Goal: Transaction & Acquisition: Purchase product/service

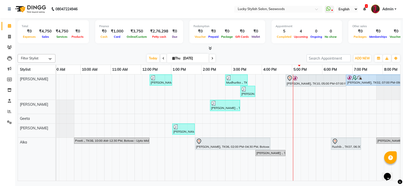
scroll to position [0, 103]
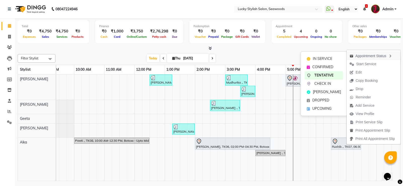
click at [365, 56] on div "Appointment Status" at bounding box center [374, 55] width 54 height 9
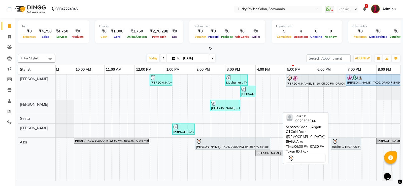
click at [340, 146] on div "Rushib ., TK07, 06:30 PM-07:30 PM, Facial - Argan Oil Gold Facial ([DEMOGRAPHIC…" at bounding box center [346, 144] width 29 height 11
select select "7"
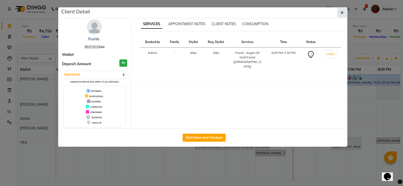
click at [343, 11] on icon "button" at bounding box center [342, 13] width 3 height 4
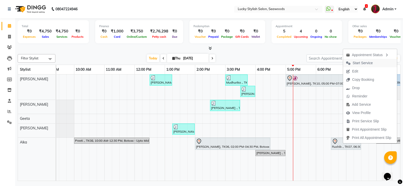
click at [364, 62] on span "Start Service" at bounding box center [363, 62] width 20 height 5
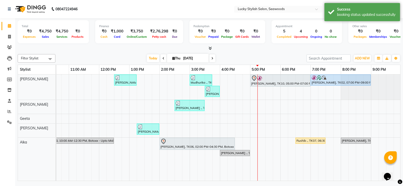
scroll to position [0, 164]
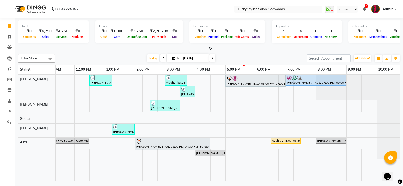
click at [212, 58] on icon at bounding box center [212, 58] width 2 height 3
type input "05-09-2025"
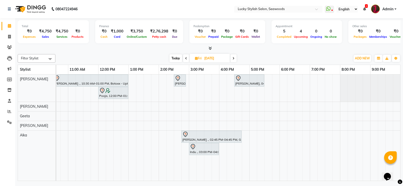
scroll to position [0, 100]
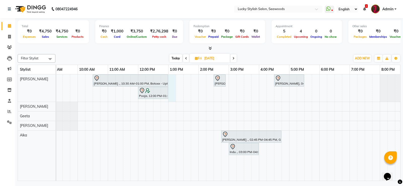
click at [173, 79] on div "Jaspreet ., 10:30 AM-01:00 PM, Botoxx - Upto Midback (Female) Reena Sheth, 02:3…" at bounding box center [214, 128] width 514 height 106
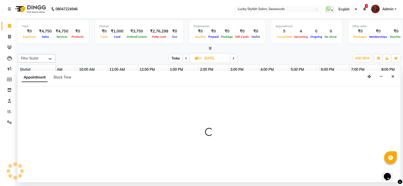
select select "10014"
select select "tentative"
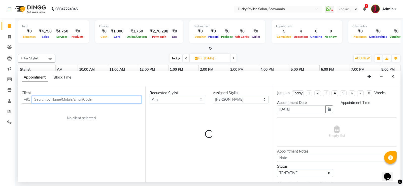
select select "780"
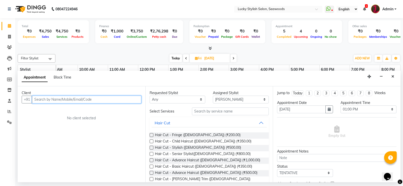
click at [60, 102] on input "text" at bounding box center [86, 100] width 109 height 8
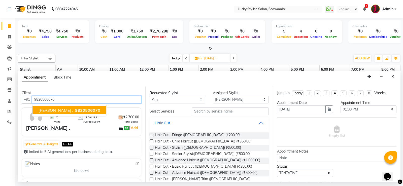
click at [75, 112] on span "9820506070" at bounding box center [87, 110] width 25 height 5
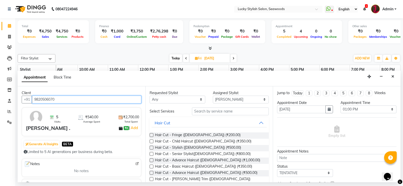
type input "9820506070"
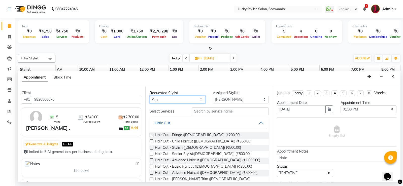
click at [172, 102] on select "Any Alka Ananya Geeta Pranali Raj" at bounding box center [178, 100] width 56 height 8
select select "10014"
click at [150, 96] on select "Any Alka Ananya Geeta Pranali Raj" at bounding box center [178, 100] width 56 height 8
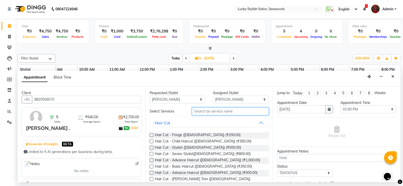
click at [219, 113] on input "text" at bounding box center [230, 112] width 77 height 8
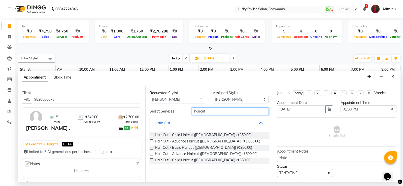
type input "haircut"
click at [152, 146] on label at bounding box center [152, 148] width 4 height 4
click at [152, 147] on input "checkbox" at bounding box center [151, 148] width 3 height 3
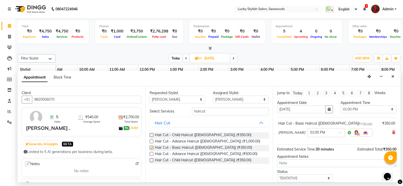
checkbox input "false"
click at [207, 112] on input "haircut" at bounding box center [230, 112] width 77 height 8
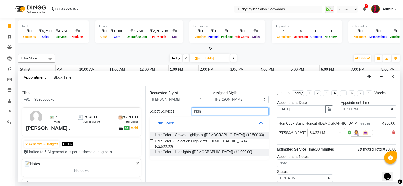
type input "high"
click at [151, 150] on label at bounding box center [152, 152] width 4 height 4
click at [151, 151] on input "checkbox" at bounding box center [151, 152] width 3 height 3
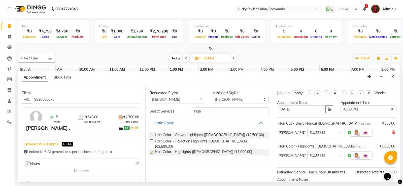
checkbox input "false"
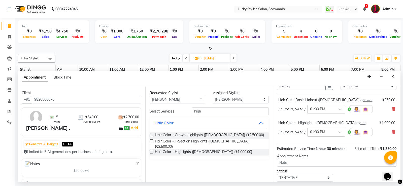
scroll to position [55, 0]
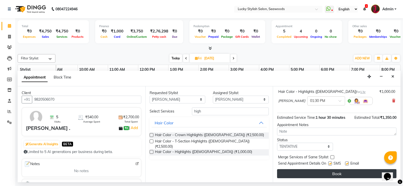
click at [348, 173] on button "Book" at bounding box center [336, 173] width 119 height 9
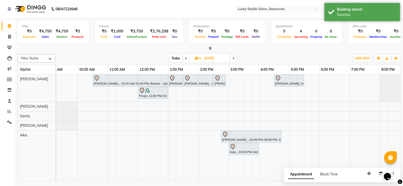
click at [174, 57] on span "Today" at bounding box center [176, 58] width 13 height 8
type input "[DATE]"
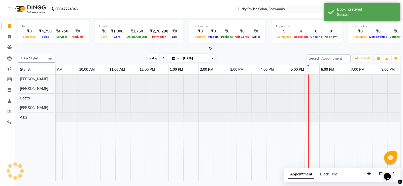
scroll to position [0, 170]
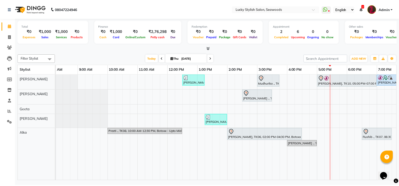
scroll to position [0, 135]
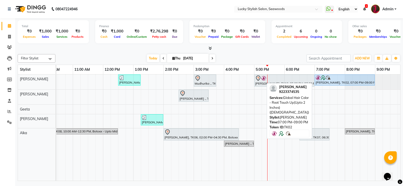
click at [336, 79] on div at bounding box center [345, 77] width 58 height 5
select select "5"
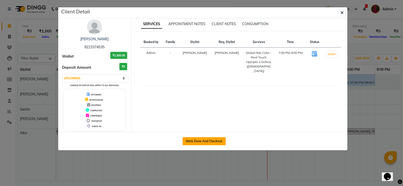
click at [203, 140] on button "Mark Done And Checkout" at bounding box center [204, 141] width 43 height 8
select select "675"
select select "service"
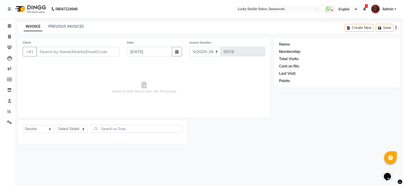
type input "9223374535"
select select "10014"
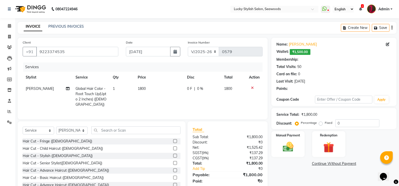
select select "2: Object"
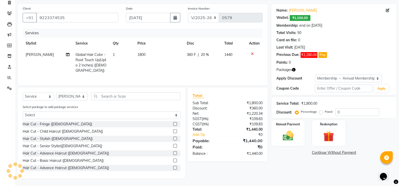
scroll to position [38, 0]
click at [332, 130] on img at bounding box center [329, 137] width 18 height 14
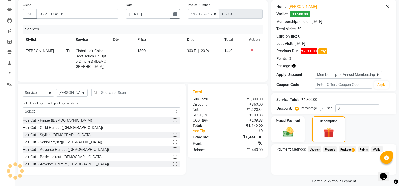
click at [349, 151] on span "Package 3" at bounding box center [347, 150] width 17 height 6
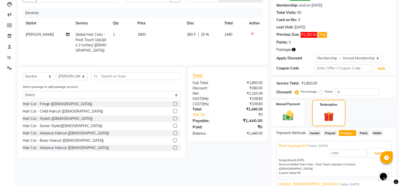
scroll to position [63, 0]
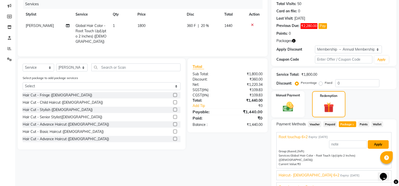
click at [375, 144] on button "Apply" at bounding box center [378, 144] width 21 height 9
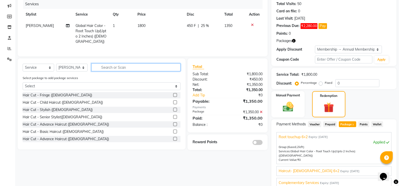
click at [121, 70] on input "text" at bounding box center [135, 68] width 89 height 8
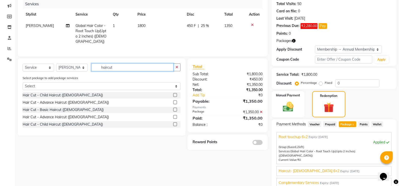
type input "haircut"
click at [175, 104] on label at bounding box center [175, 103] width 4 height 4
click at [175, 104] on input "checkbox" at bounding box center [174, 102] width 3 height 3
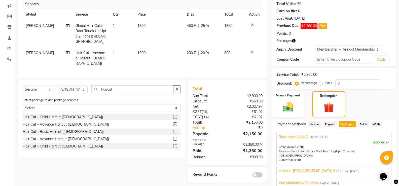
checkbox input "false"
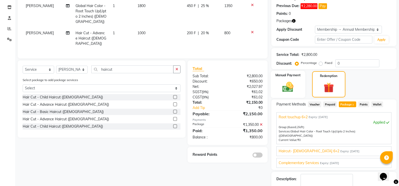
scroll to position [109, 0]
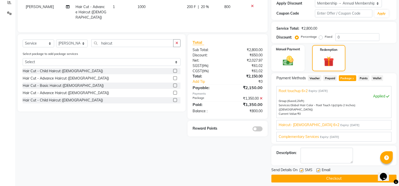
click at [308, 123] on span "Haircut- [DEMOGRAPHIC_DATA] 6+2" at bounding box center [309, 124] width 61 height 5
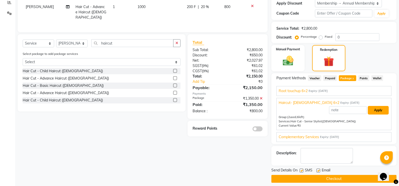
click at [379, 111] on button "Apply" at bounding box center [378, 110] width 21 height 9
type input "Haircut- [DEMOGRAPHIC_DATA] 6+2"
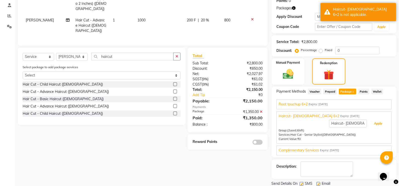
scroll to position [84, 0]
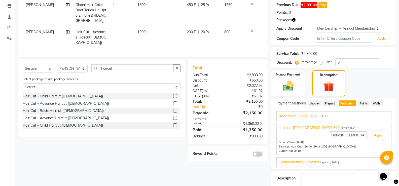
click at [254, 30] on div at bounding box center [254, 31] width 11 height 4
click at [251, 31] on icon at bounding box center [252, 31] width 3 height 4
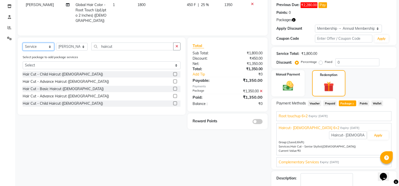
click at [29, 50] on select "Select Service Product Membership Package Voucher Prepaid Gift Card" at bounding box center [38, 47] width 31 height 8
click at [117, 50] on input "haircut" at bounding box center [132, 47] width 82 height 8
click at [110, 50] on input "haircu" at bounding box center [132, 47] width 82 height 8
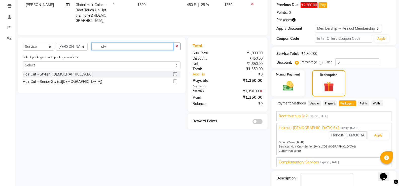
type input "sty"
click at [174, 76] on label at bounding box center [175, 74] width 4 height 4
click at [174, 76] on input "checkbox" at bounding box center [174, 74] width 3 height 3
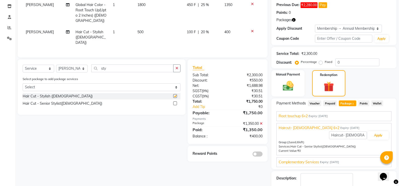
checkbox input "false"
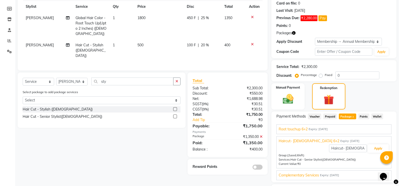
scroll to position [59, 0]
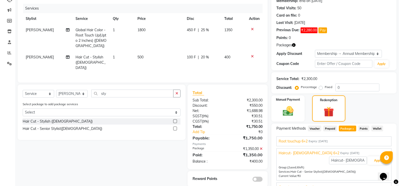
click at [138, 59] on span "500" at bounding box center [141, 57] width 6 height 5
select select "10014"
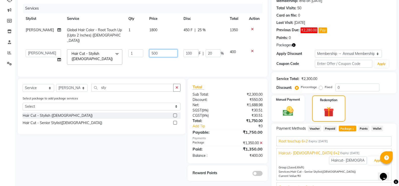
click at [149, 49] on input "500" at bounding box center [163, 53] width 28 height 8
type input "800"
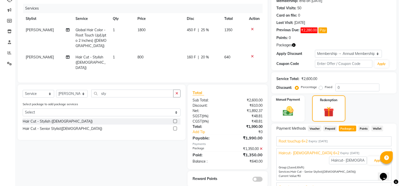
click at [155, 53] on td "800" at bounding box center [159, 63] width 49 height 22
select select "10014"
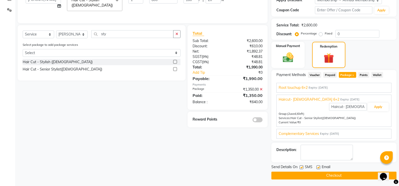
scroll to position [113, 0]
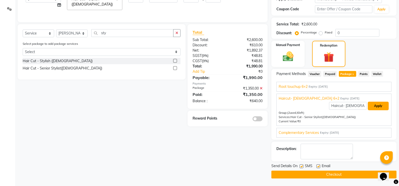
click at [379, 106] on button "Apply" at bounding box center [378, 106] width 21 height 9
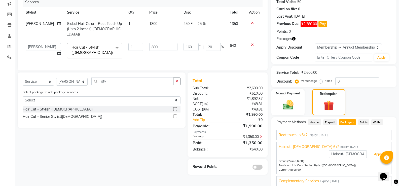
scroll to position [63, 0]
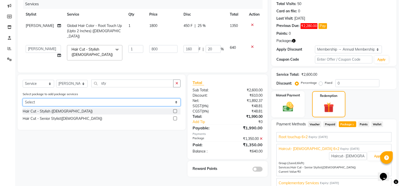
click at [74, 100] on select "Select Root touchup 6+2 Haircut- [DEMOGRAPHIC_DATA] 6+2 Complementary Services" at bounding box center [102, 103] width 158 height 8
select select "2: Object"
click at [23, 99] on select "Select Root touchup 6+2 Haircut- [DEMOGRAPHIC_DATA] 6+2 Complementary Services" at bounding box center [102, 103] width 158 height 8
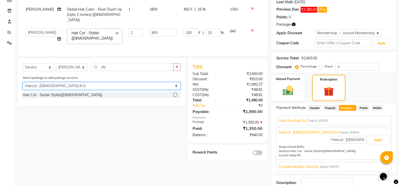
scroll to position [88, 0]
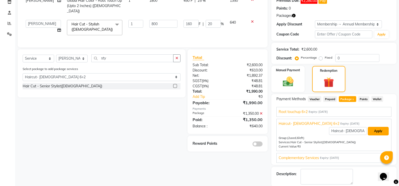
click at [376, 131] on button "Apply" at bounding box center [378, 131] width 21 height 9
click at [175, 84] on label at bounding box center [175, 86] width 4 height 4
click at [175, 85] on input "checkbox" at bounding box center [174, 86] width 3 height 3
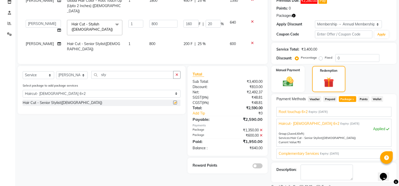
checkbox input "false"
click at [250, 20] on div at bounding box center [254, 22] width 11 height 4
click at [252, 20] on icon at bounding box center [252, 22] width 3 height 4
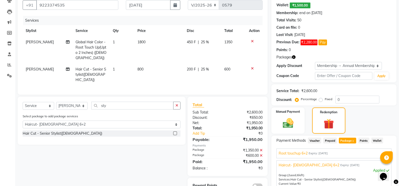
scroll to position [38, 0]
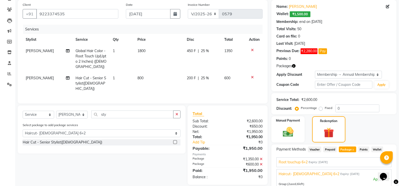
click at [298, 13] on span "₹1,500.00" at bounding box center [300, 14] width 21 height 6
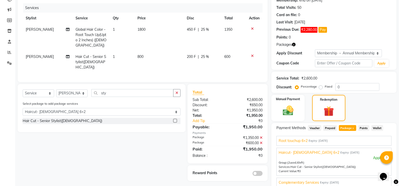
scroll to position [59, 0]
